Goal: Transaction & Acquisition: Purchase product/service

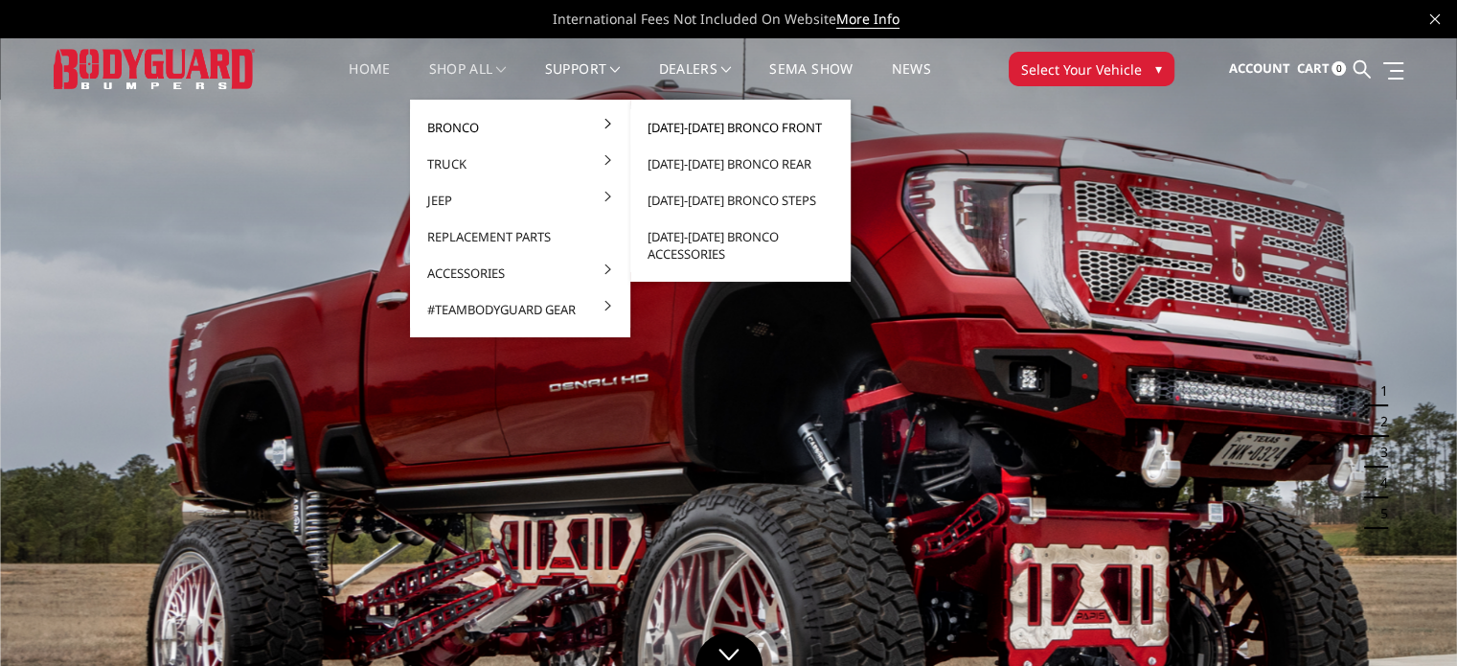
click at [751, 121] on link "[DATE]-[DATE] Bronco Front" at bounding box center [740, 127] width 205 height 36
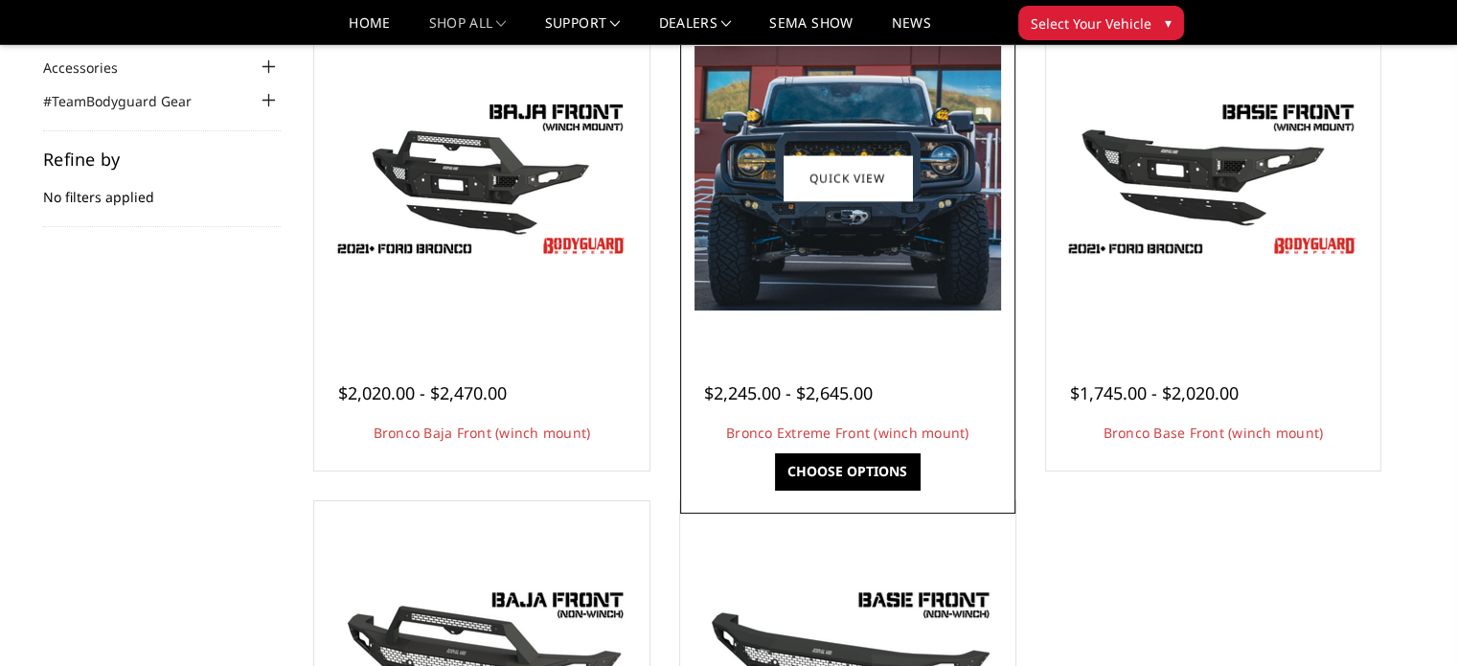
scroll to position [192, 0]
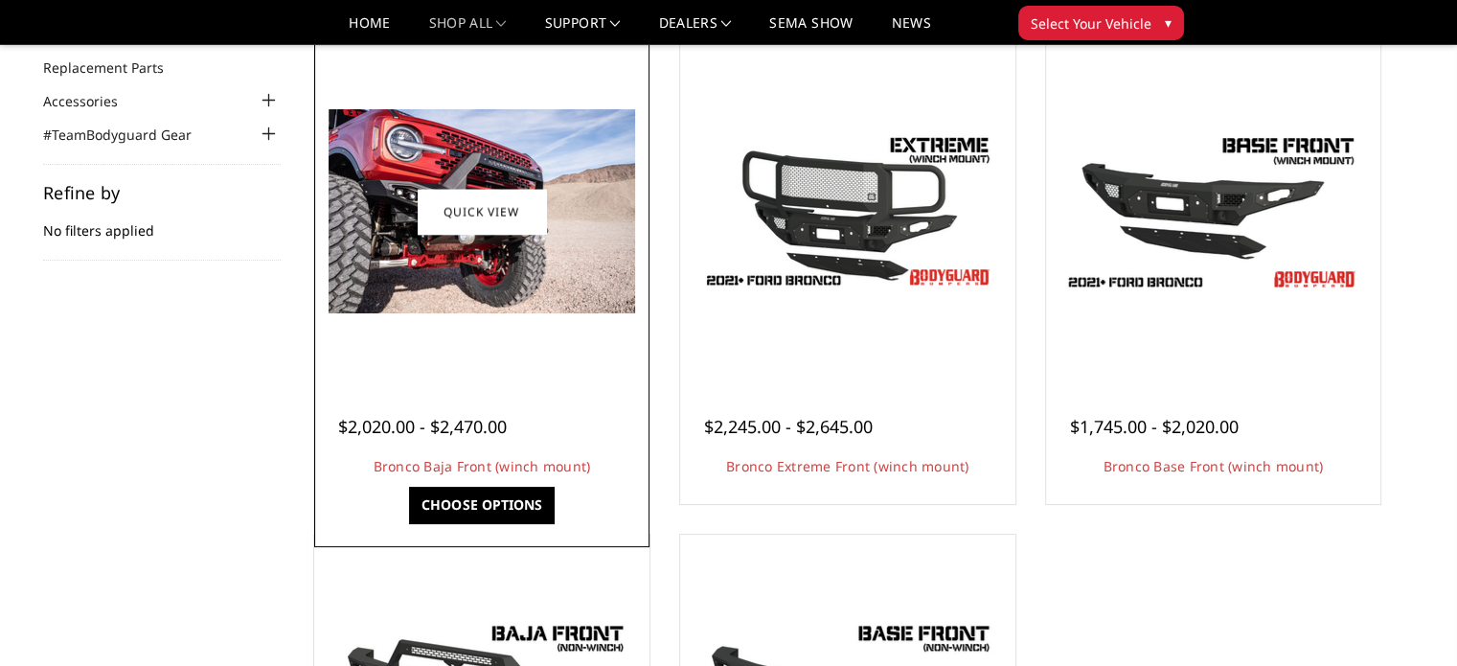
click at [480, 237] on img at bounding box center [482, 211] width 307 height 204
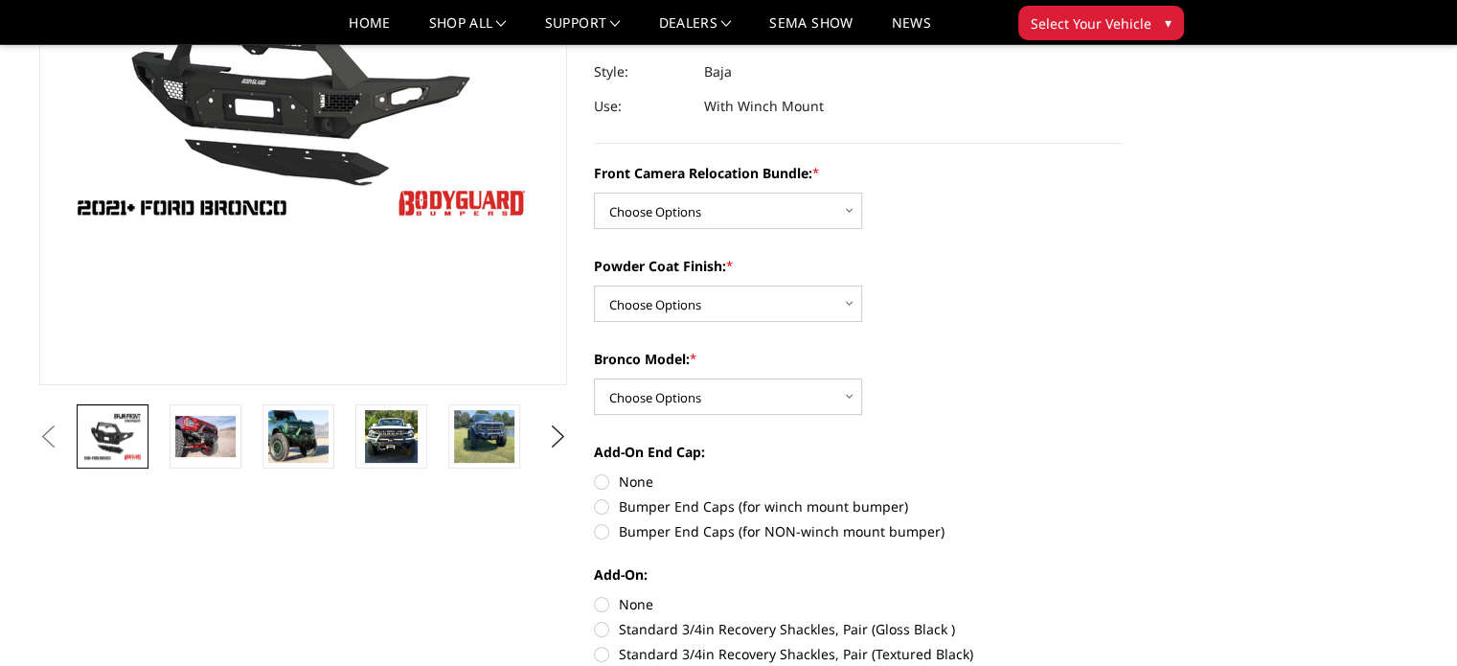
scroll to position [287, 0]
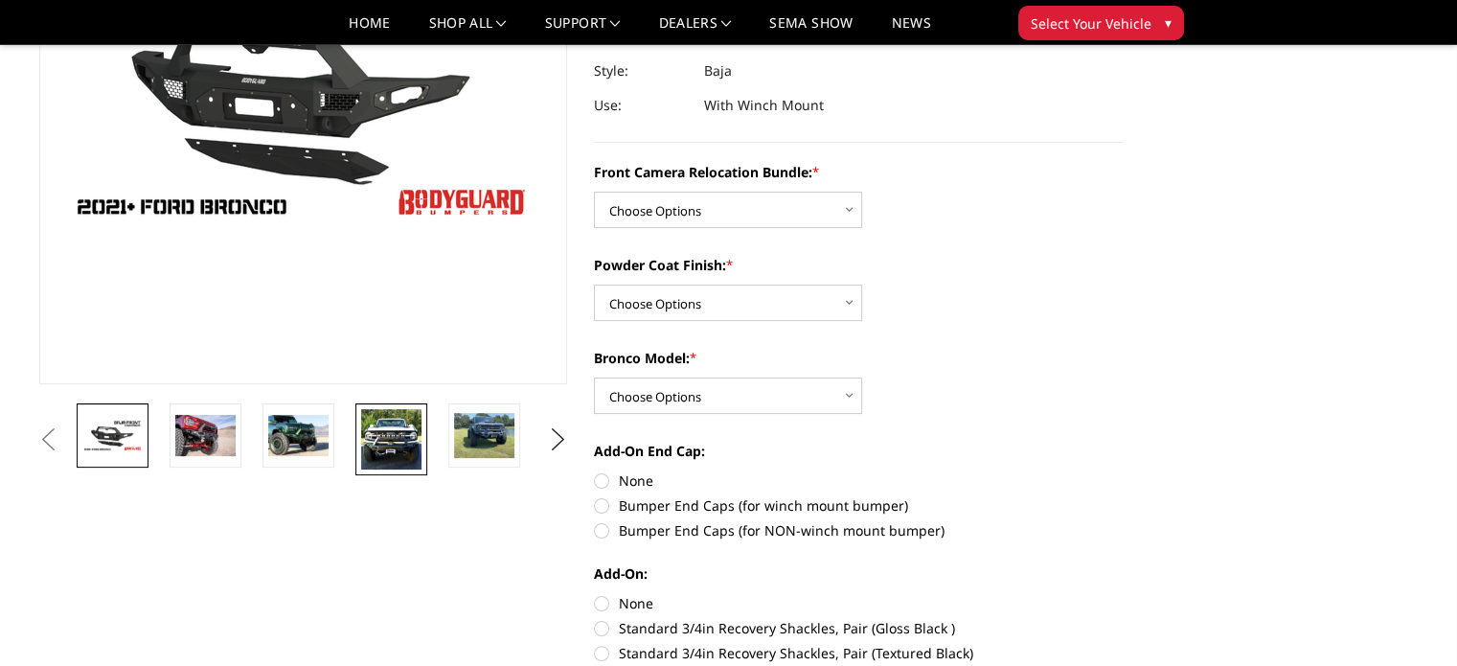
click at [395, 436] on img at bounding box center [391, 439] width 60 height 60
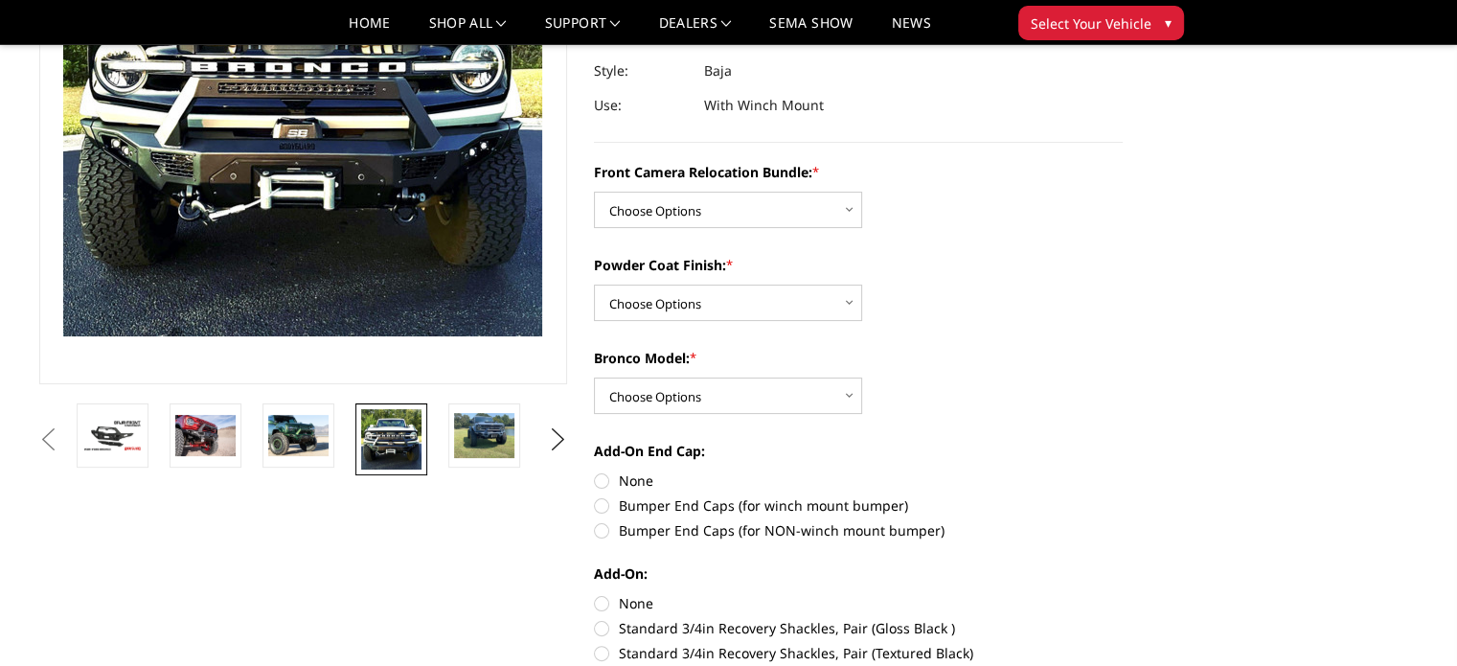
scroll to position [183, 0]
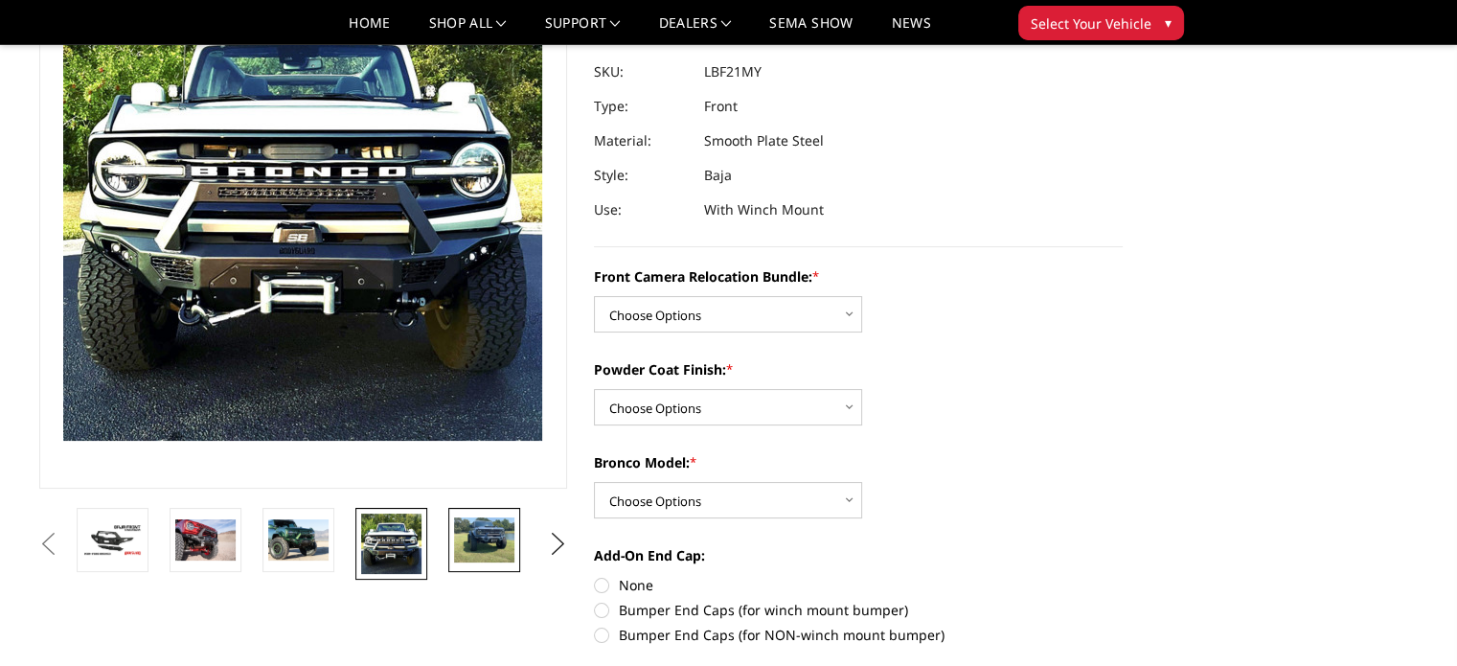
click at [475, 536] on img at bounding box center [484, 539] width 60 height 45
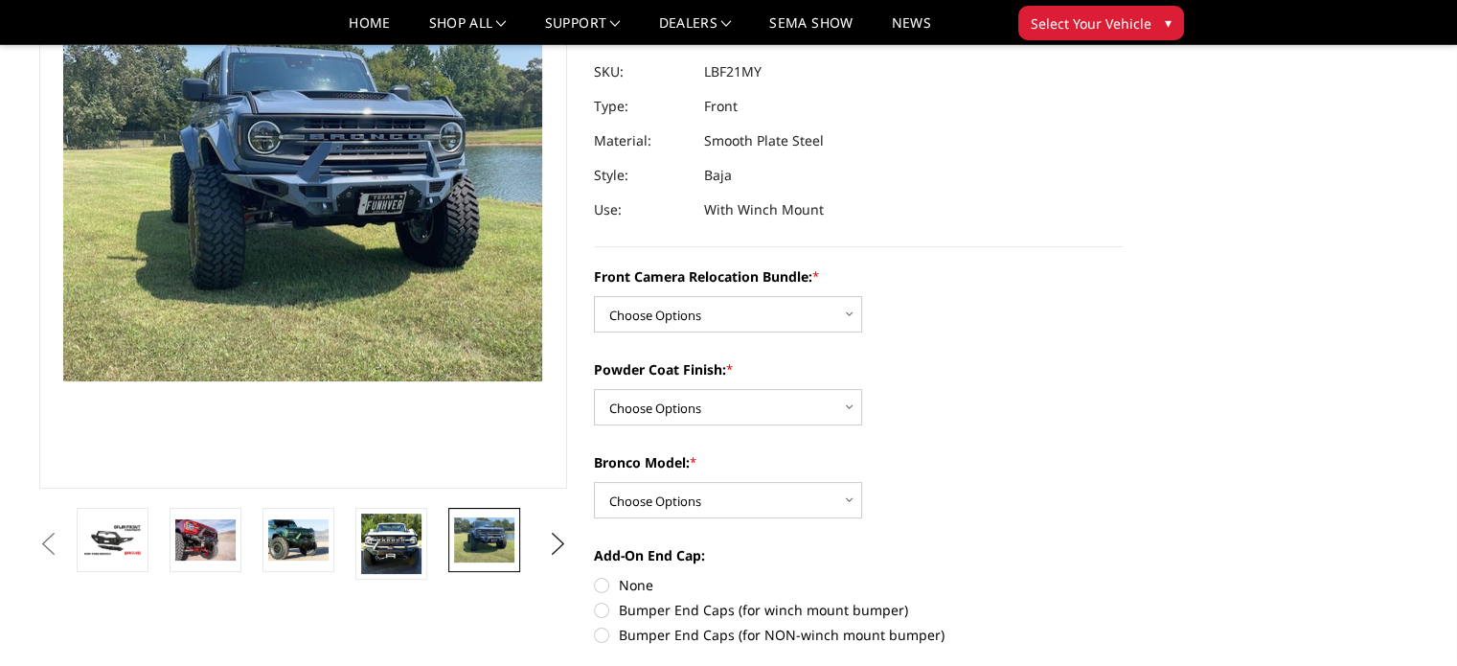
scroll to position [241, 0]
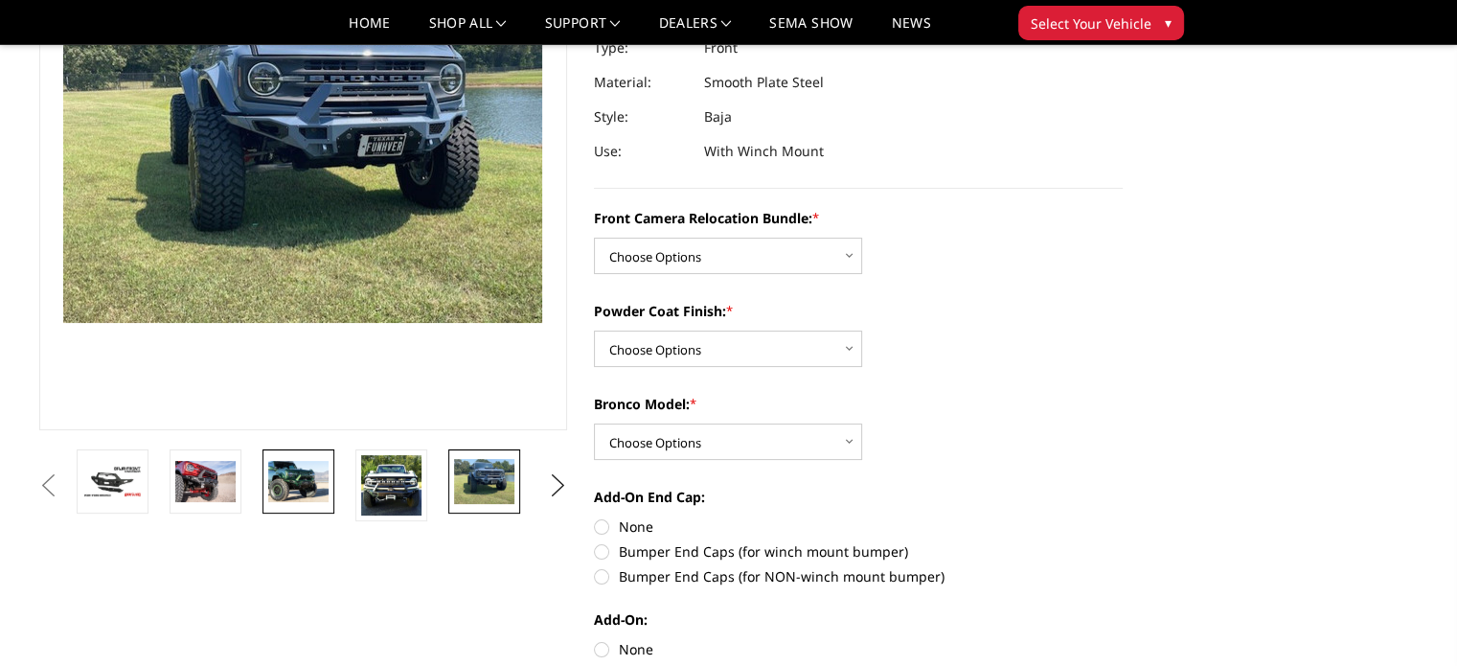
click at [314, 478] on img at bounding box center [298, 481] width 60 height 40
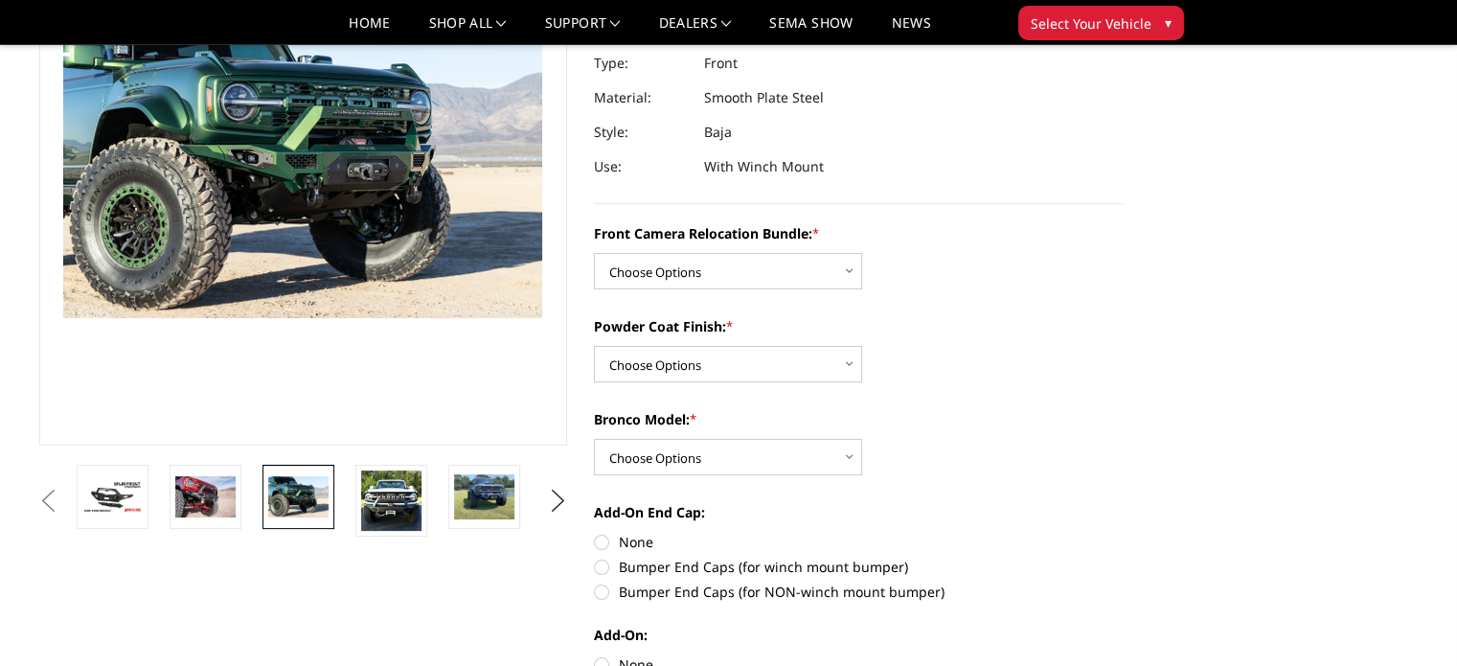
scroll to position [287, 0]
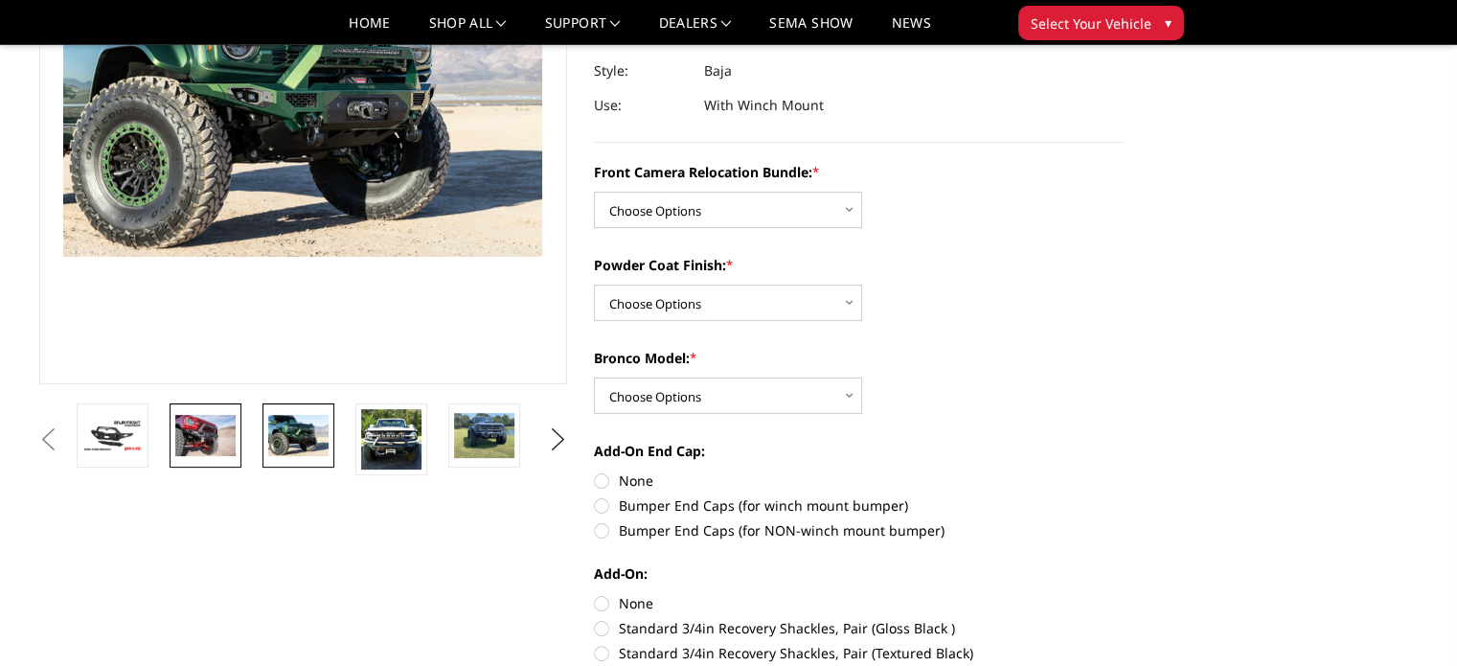
click at [181, 431] on img at bounding box center [205, 435] width 60 height 40
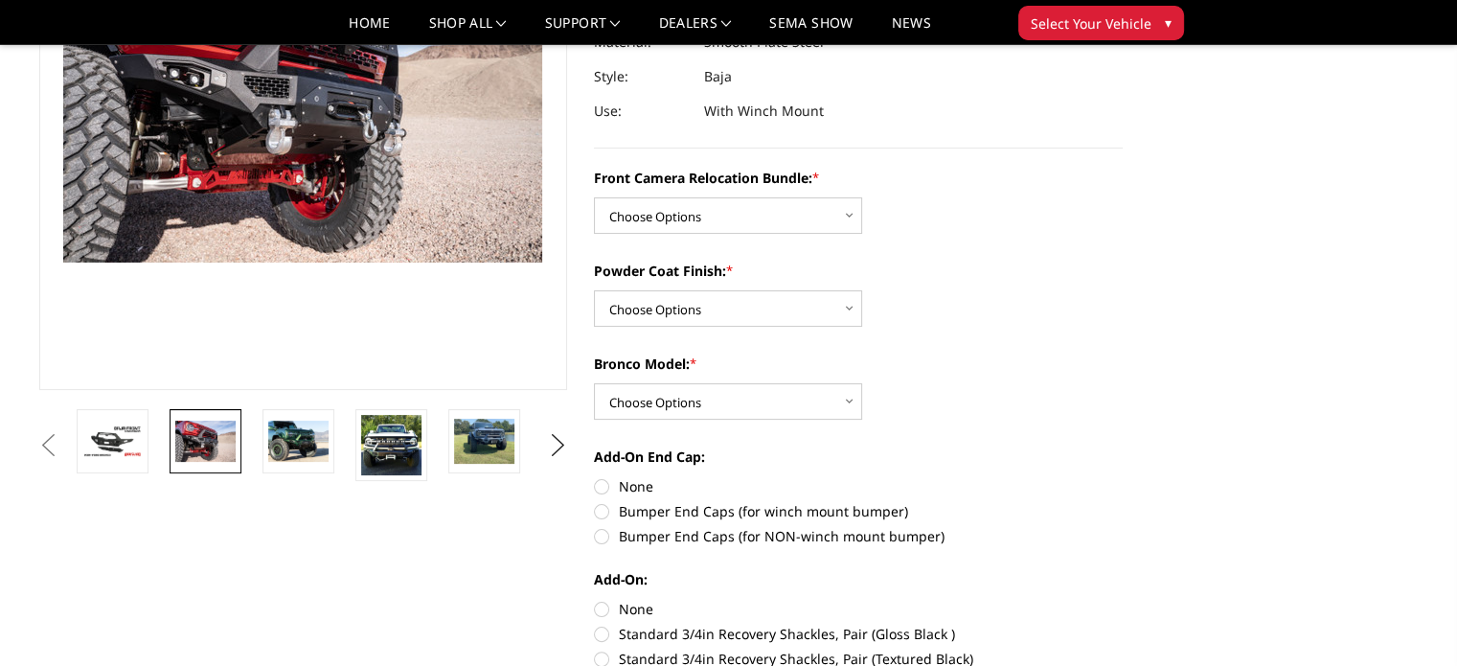
scroll to position [192, 0]
